Goal: Navigation & Orientation: Find specific page/section

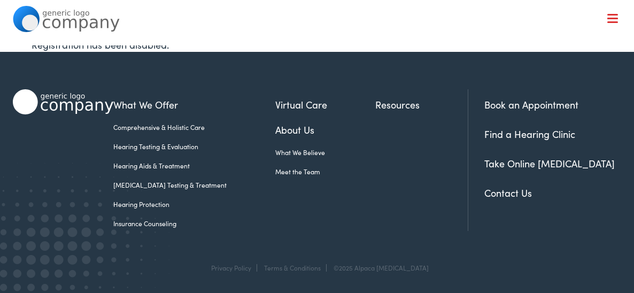
click at [282, 131] on link "About Us" at bounding box center [325, 129] width 100 height 14
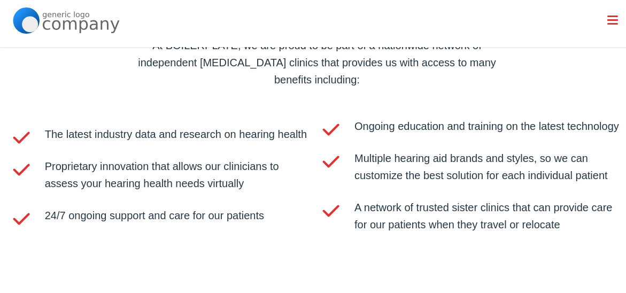
scroll to position [1980, 0]
